Goal: Information Seeking & Learning: Learn about a topic

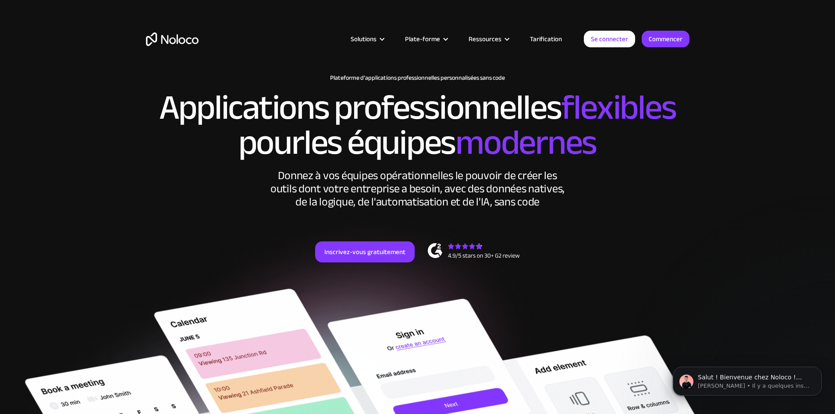
click at [543, 43] on font "Tarification" at bounding box center [546, 39] width 32 height 12
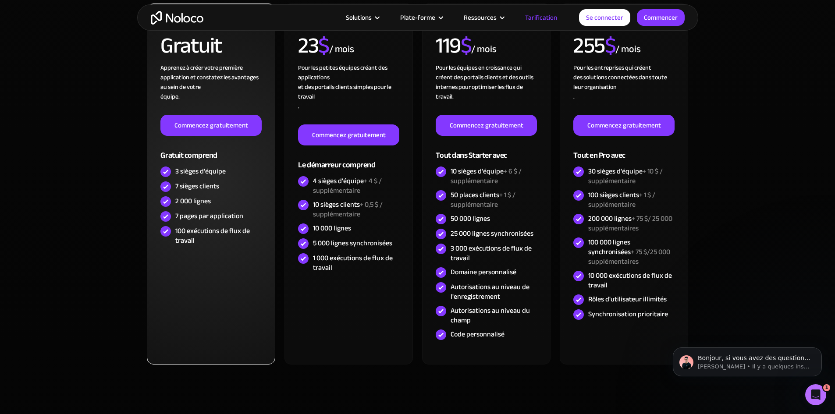
scroll to position [307, 0]
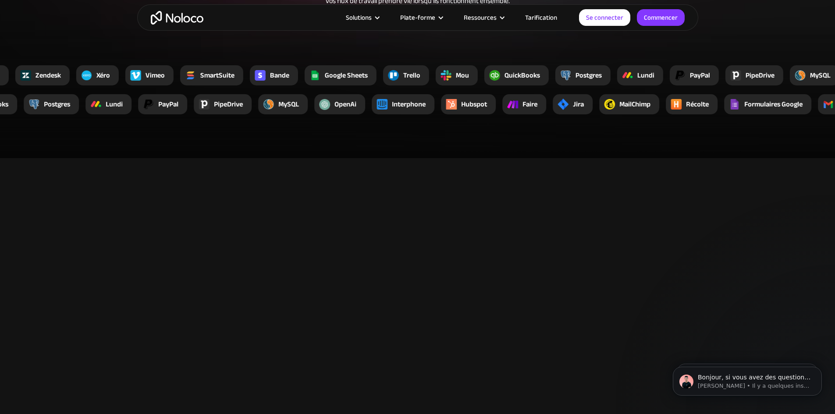
scroll to position [1840, 0]
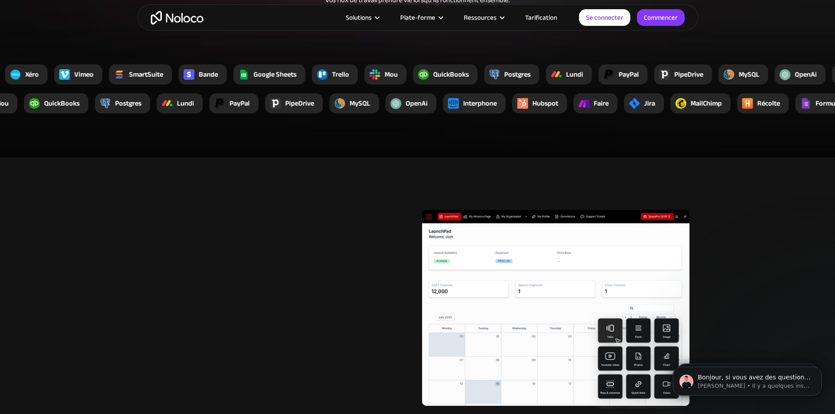
click at [244, 110] on font "PayPal" at bounding box center [240, 103] width 20 height 13
